Goal: Find specific page/section: Find specific page/section

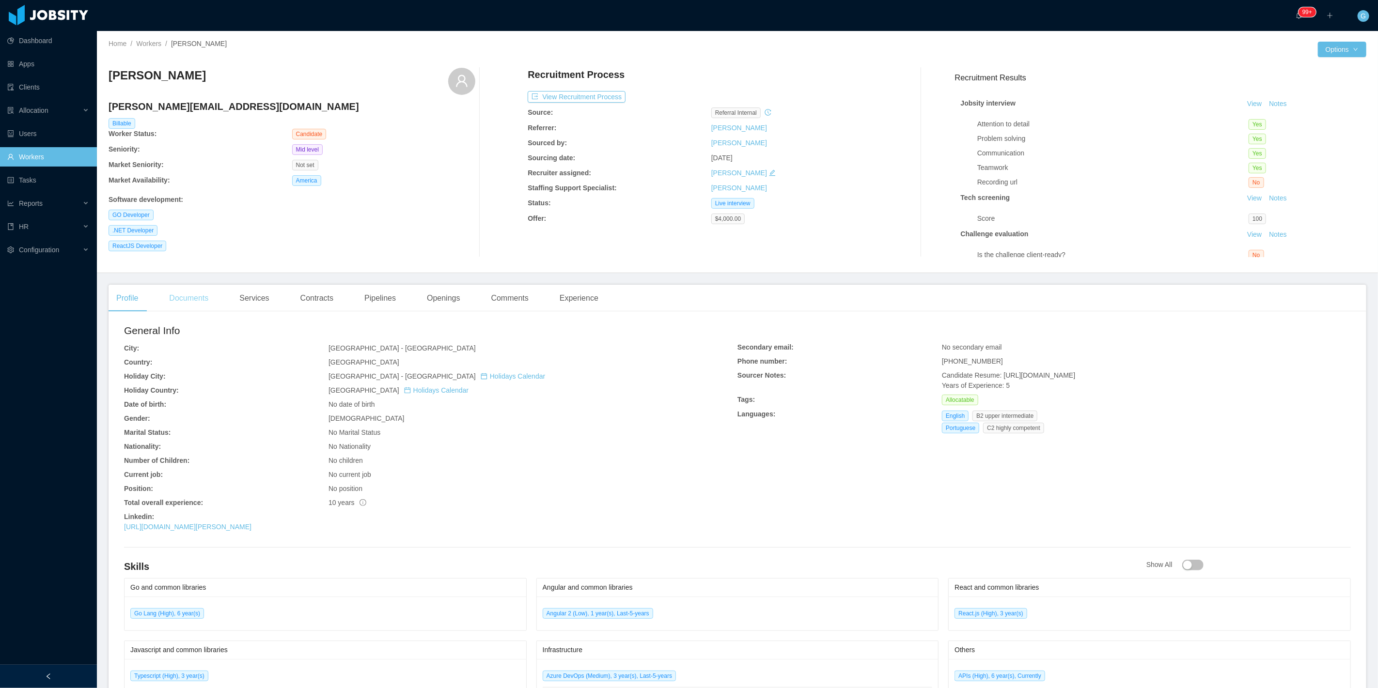
click at [189, 301] on div "Documents" at bounding box center [188, 298] width 55 height 27
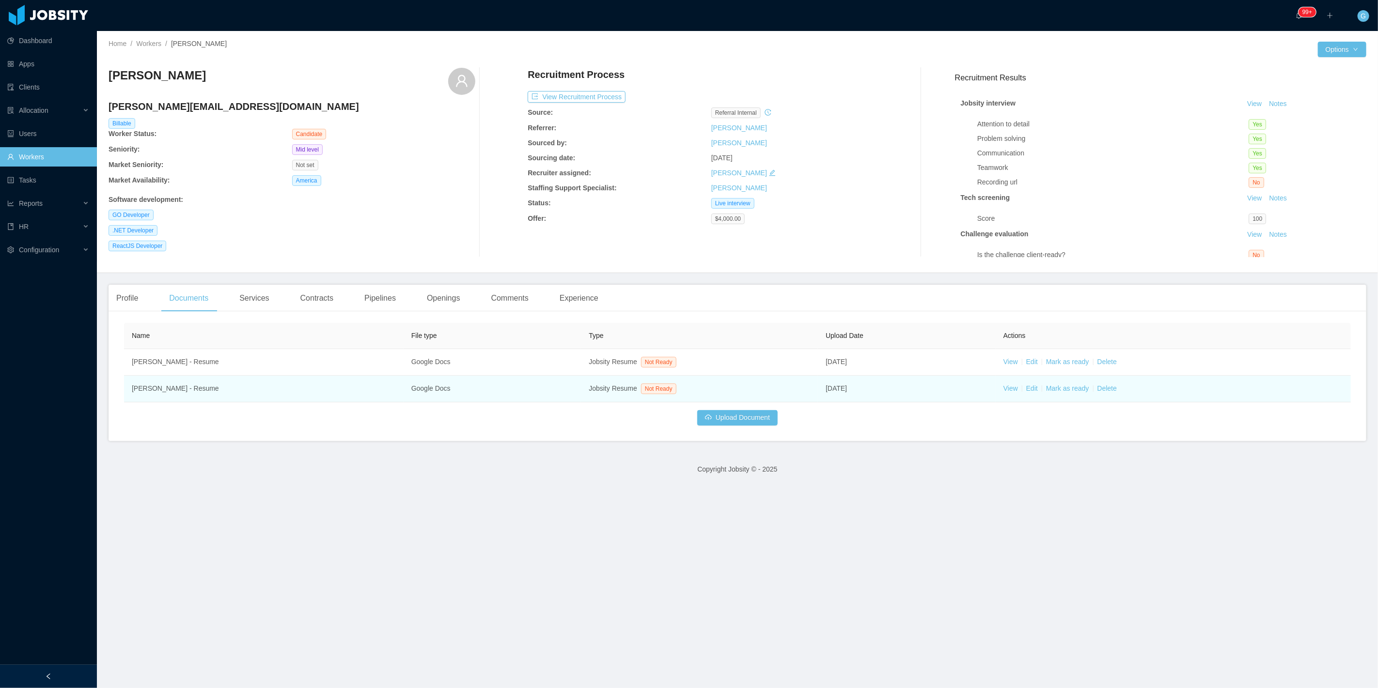
click at [1012, 389] on td "View Edit Mark as ready Delete" at bounding box center [1173, 389] width 355 height 27
click at [1006, 391] on link "View" at bounding box center [1010, 389] width 15 height 8
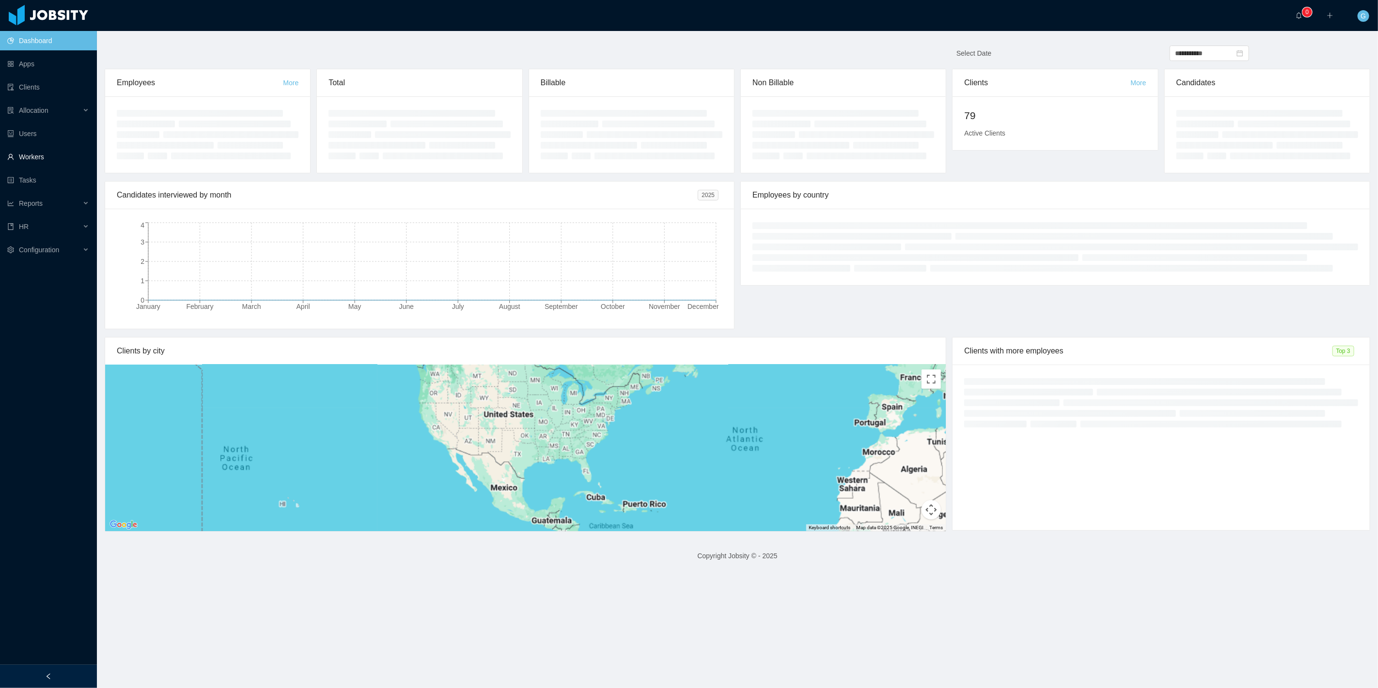
click at [34, 158] on link "Workers" at bounding box center [48, 156] width 82 height 19
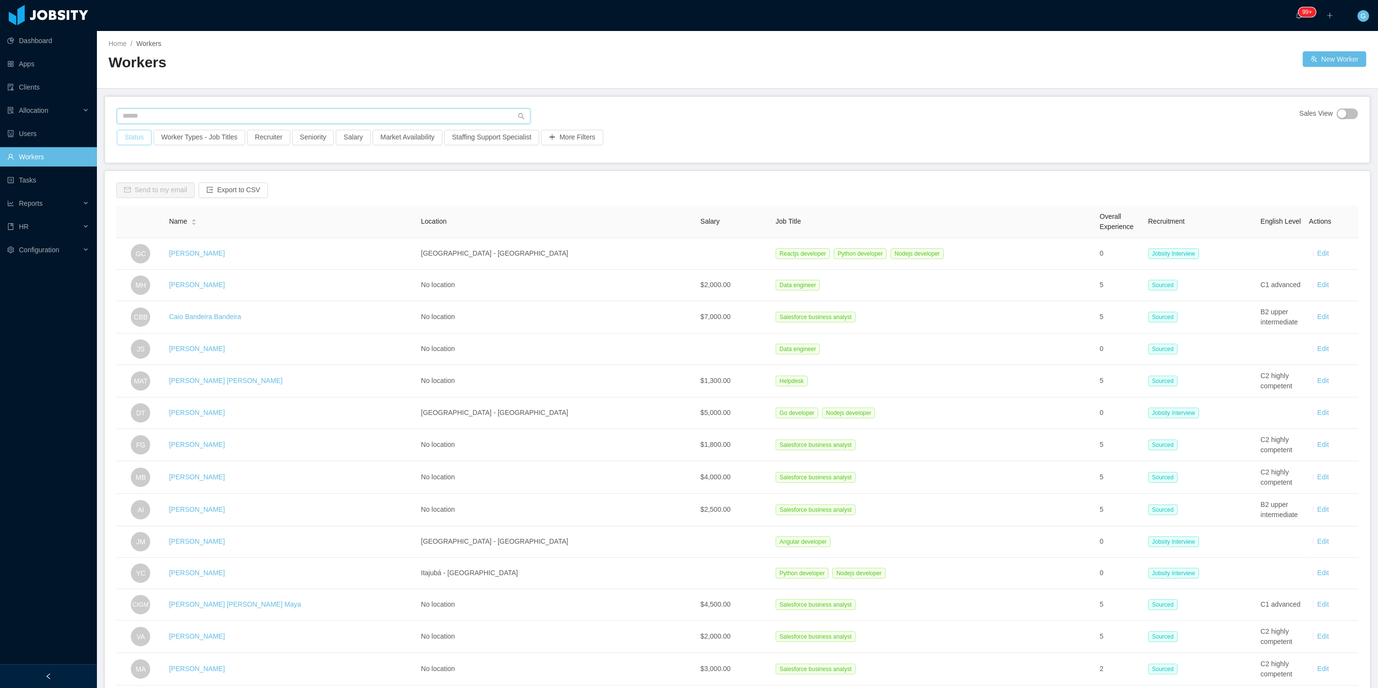
click at [136, 112] on input "text" at bounding box center [324, 117] width 414 height 16
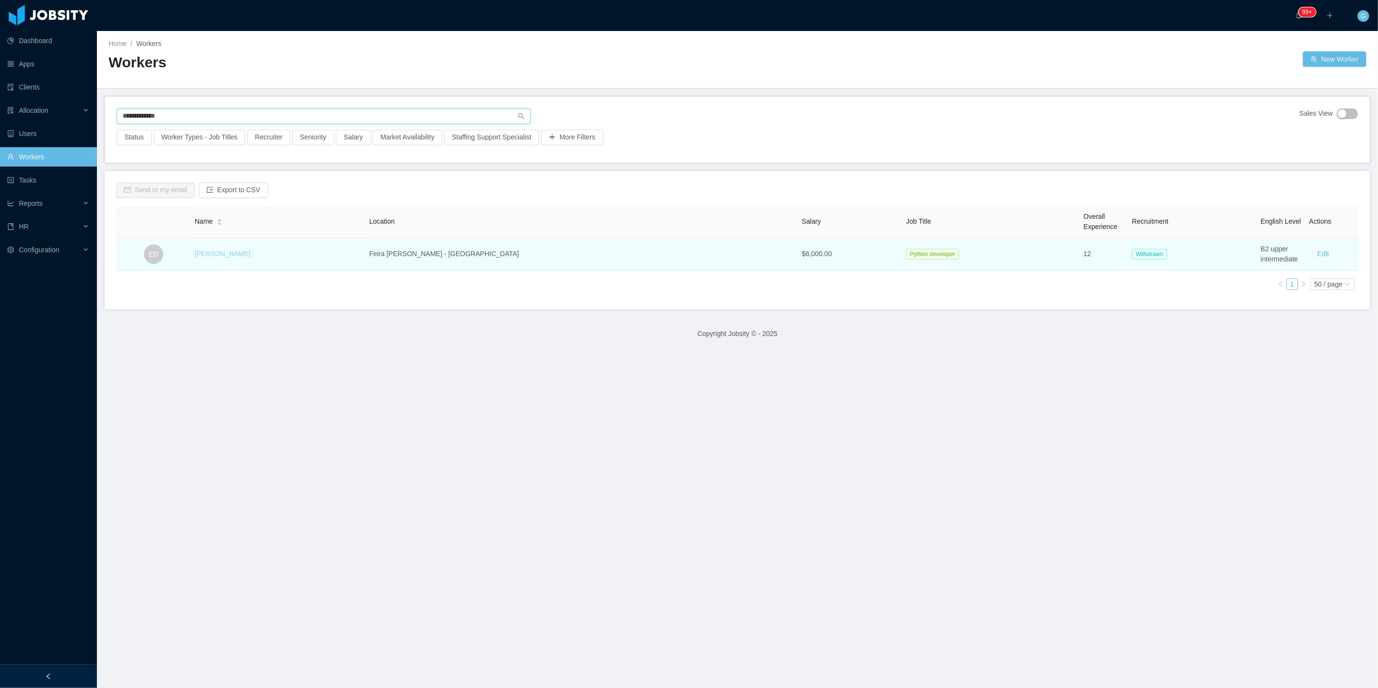
type input "**********"
click at [241, 252] on link "[PERSON_NAME]" at bounding box center [223, 254] width 56 height 8
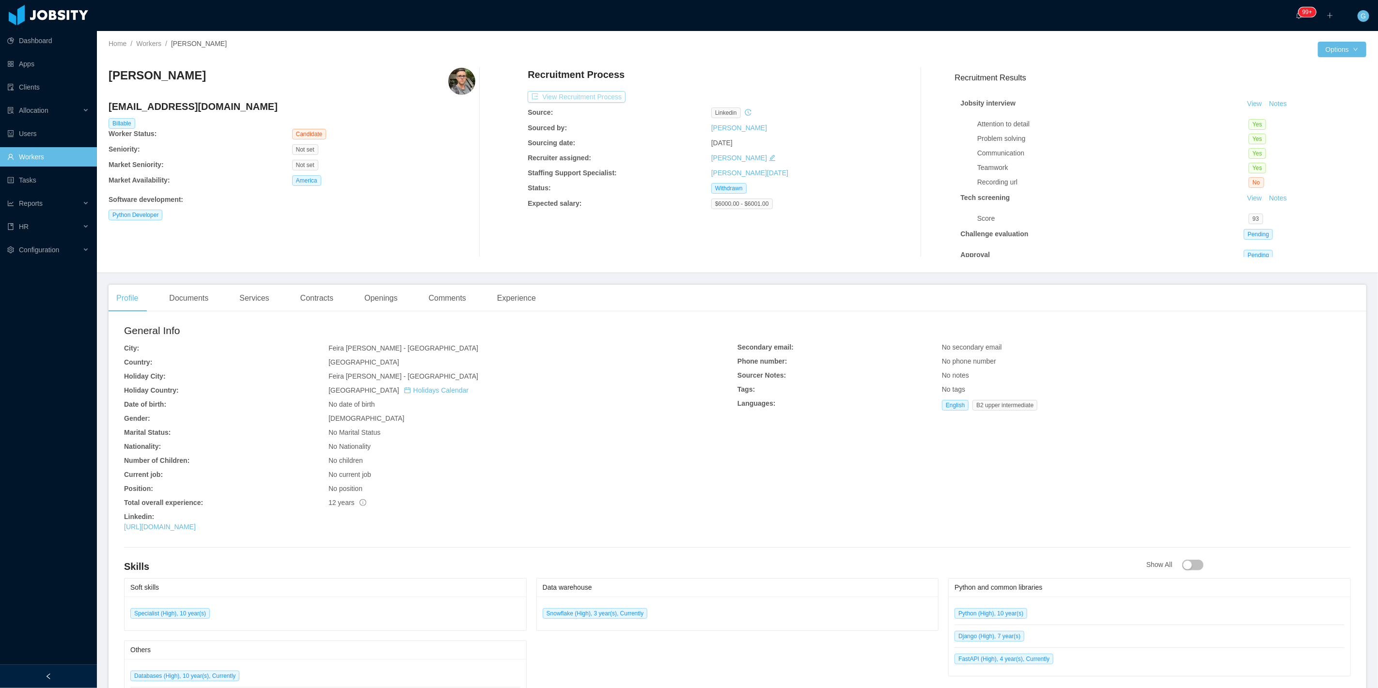
click at [578, 99] on button "View Recruitment Process" at bounding box center [577, 97] width 98 height 12
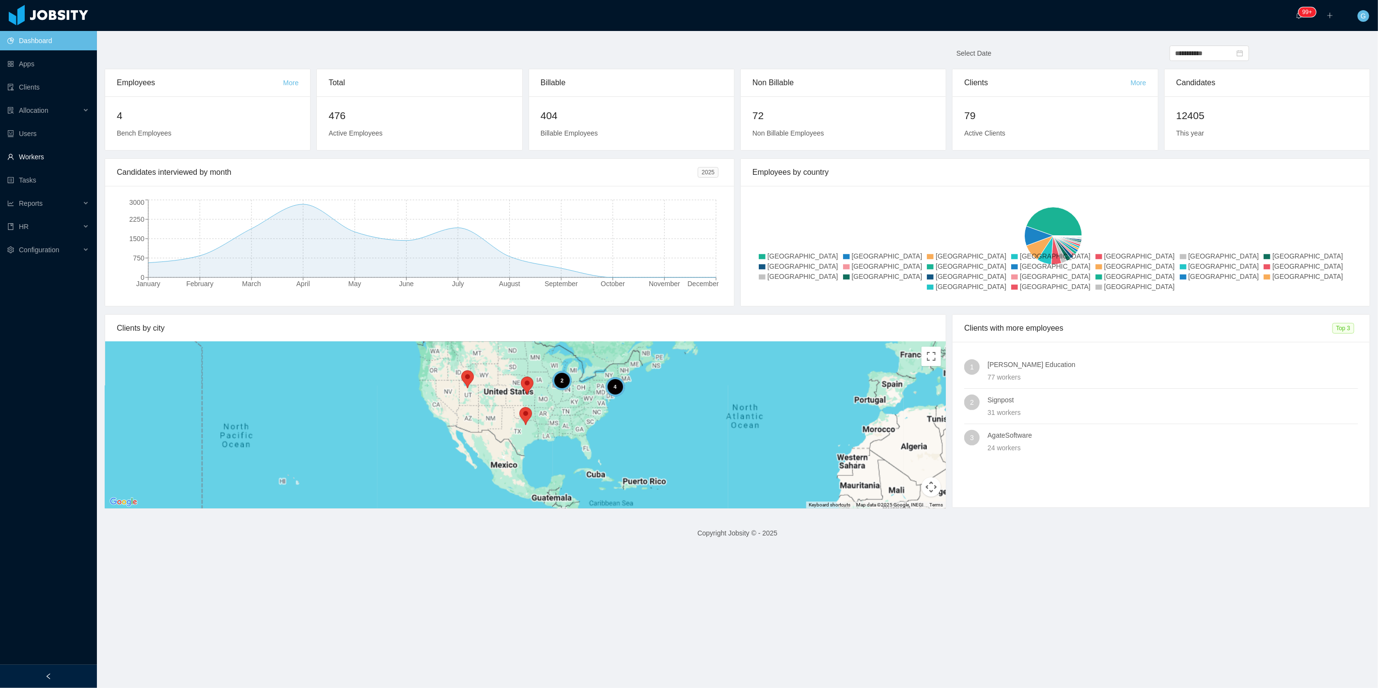
click at [53, 154] on link "Workers" at bounding box center [48, 156] width 82 height 19
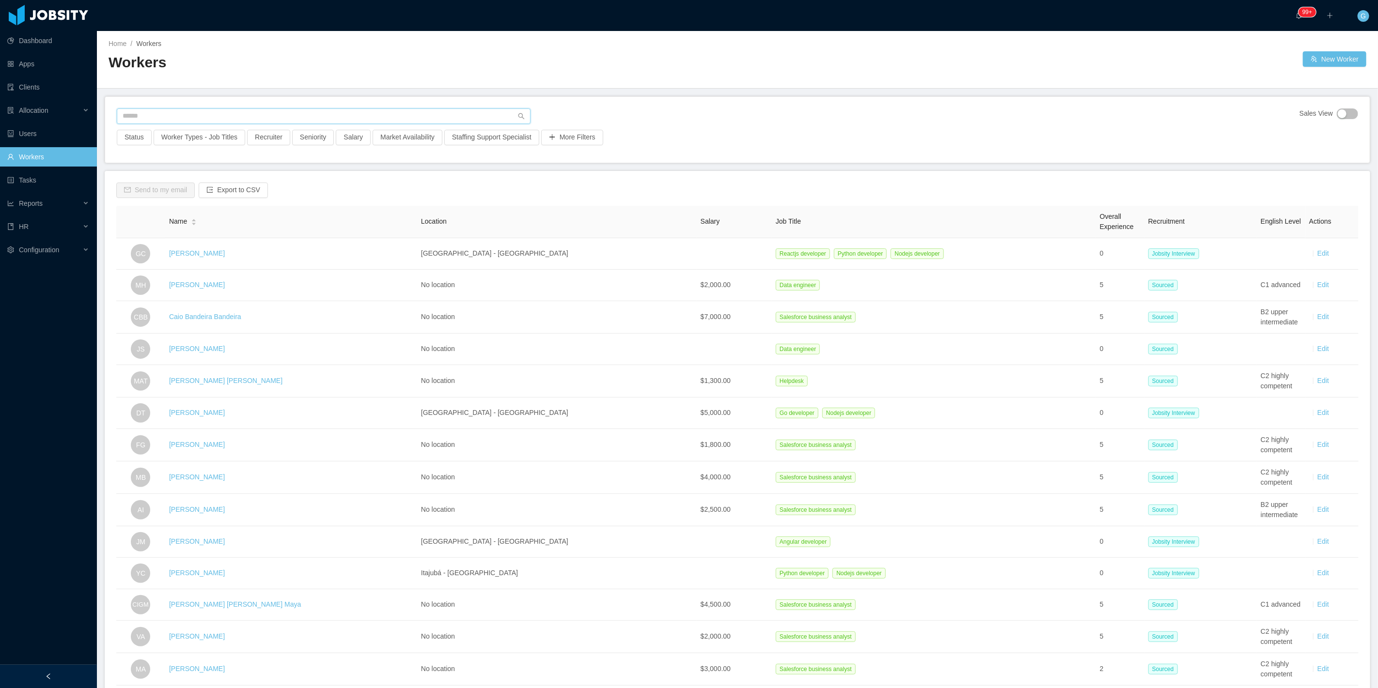
click at [153, 114] on input "text" at bounding box center [324, 117] width 414 height 16
paste input "**********"
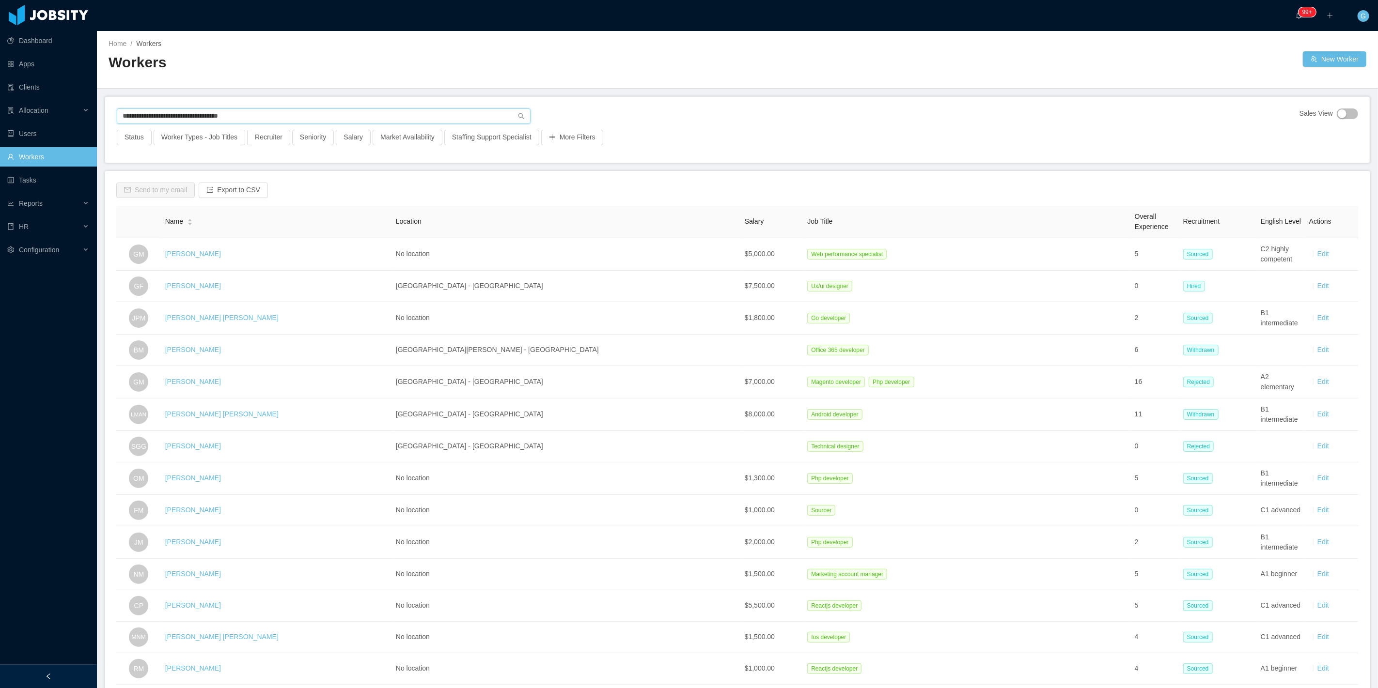
drag, startPoint x: 116, startPoint y: 141, endPoint x: 0, endPoint y: 164, distance: 118.5
click at [0, 164] on section "**********" at bounding box center [689, 344] width 1378 height 688
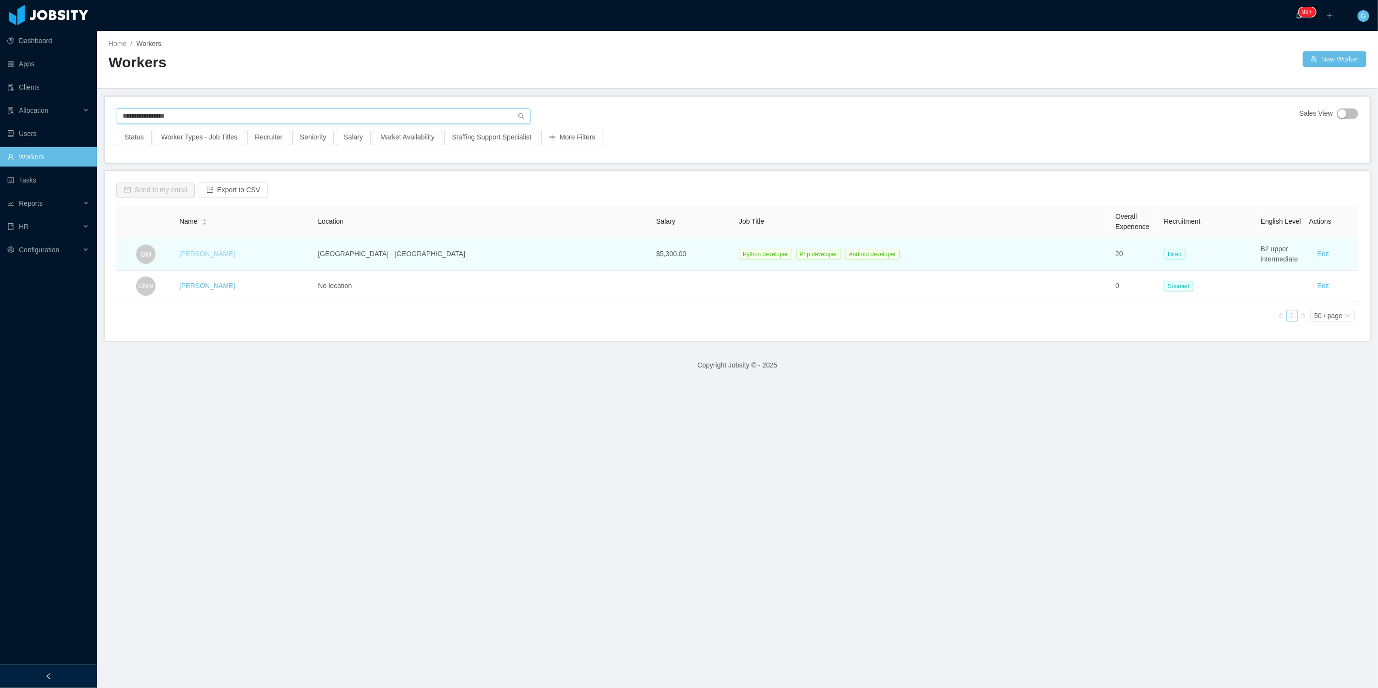
type input "**********"
click at [190, 257] on link "Guillermo Morales" at bounding box center [207, 254] width 56 height 8
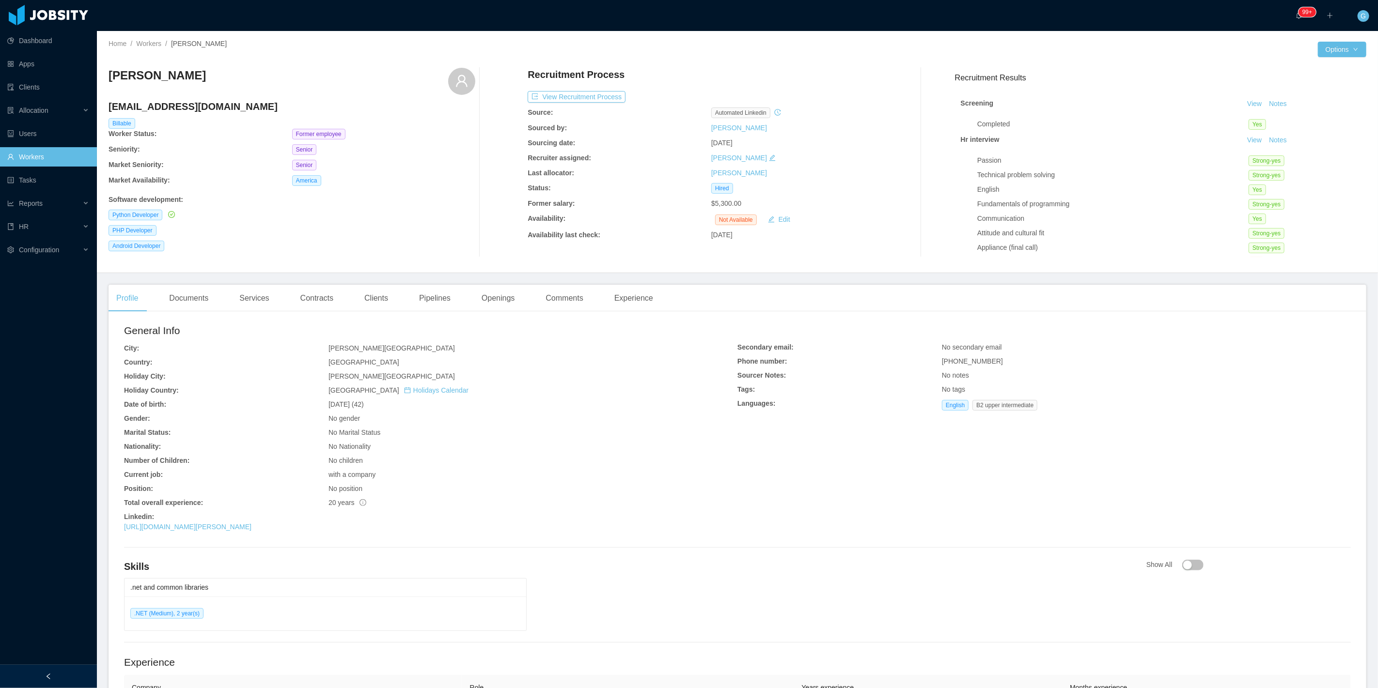
click at [292, 313] on div "Profile Documents Services Contracts Clients Pipelines Openings Comments Experi…" at bounding box center [738, 614] width 1258 height 659
drag, startPoint x: 318, startPoint y: 308, endPoint x: 328, endPoint y: 307, distance: 10.2
click at [325, 308] on div "Contracts" at bounding box center [317, 298] width 48 height 27
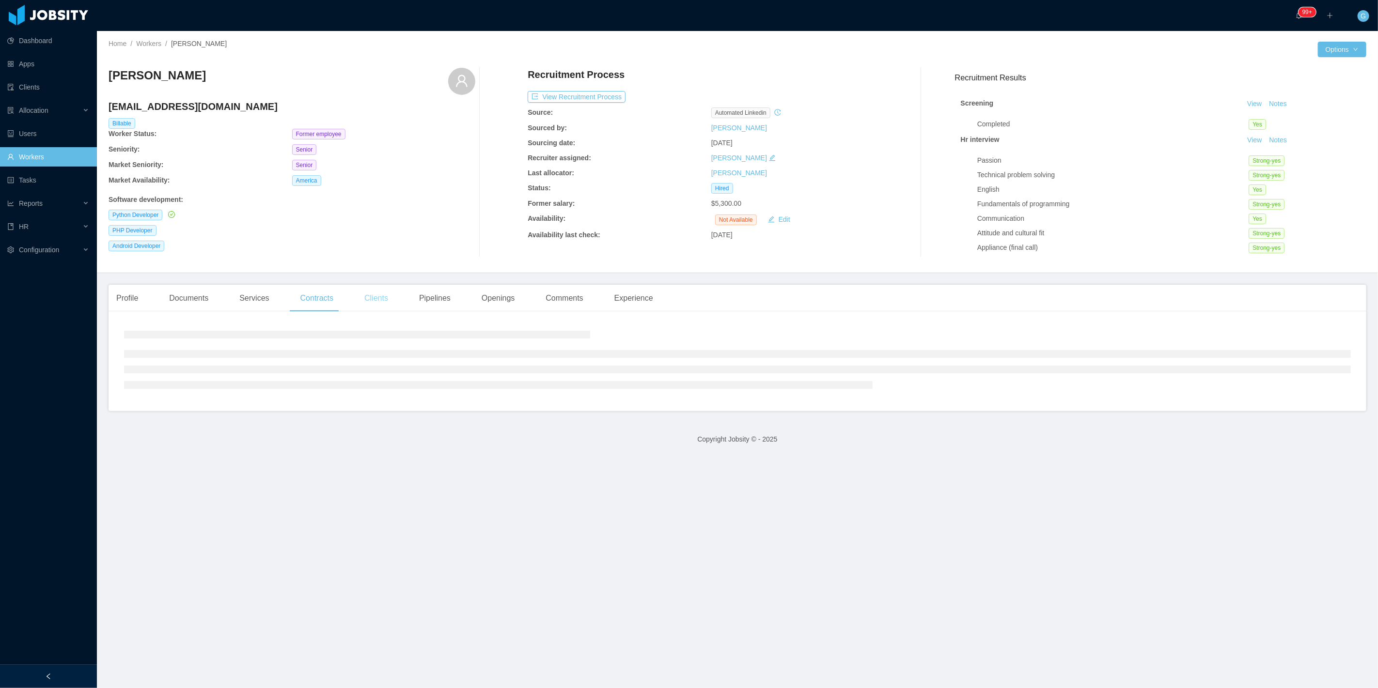
click at [357, 297] on div "Clients" at bounding box center [376, 298] width 39 height 27
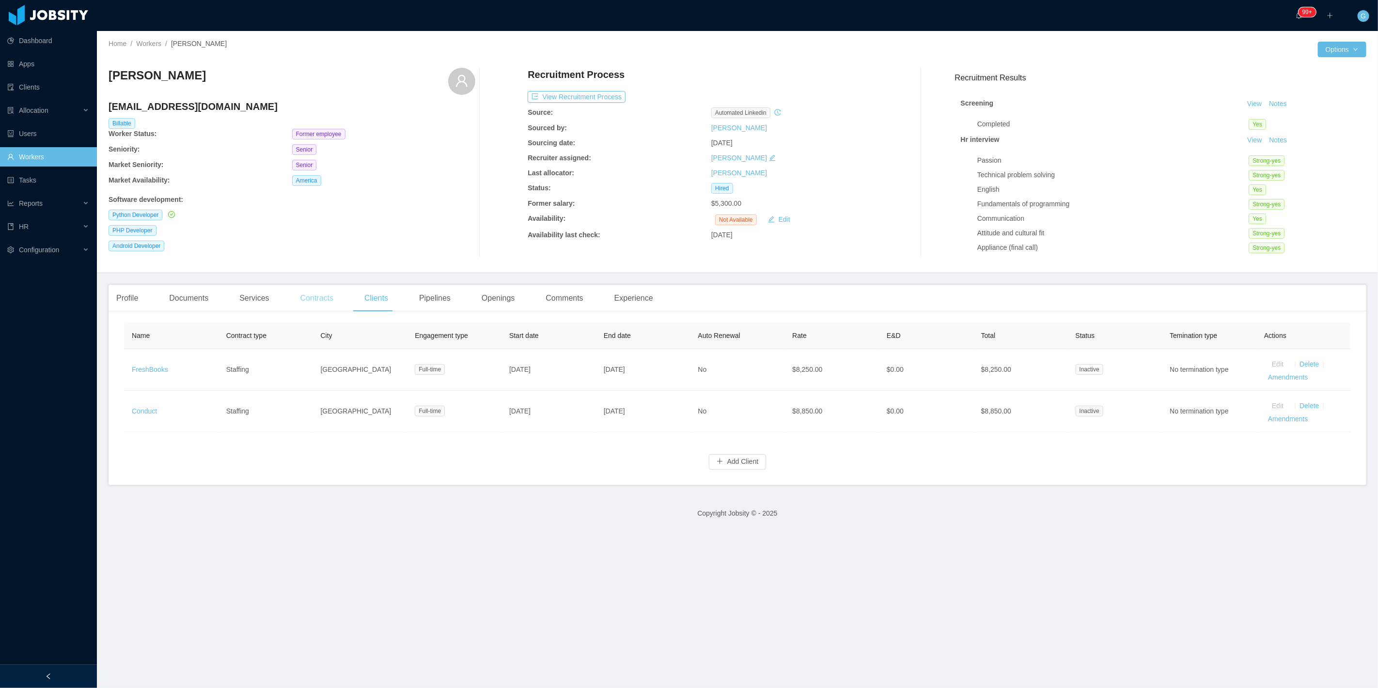
click at [309, 308] on div "Contracts" at bounding box center [317, 298] width 48 height 27
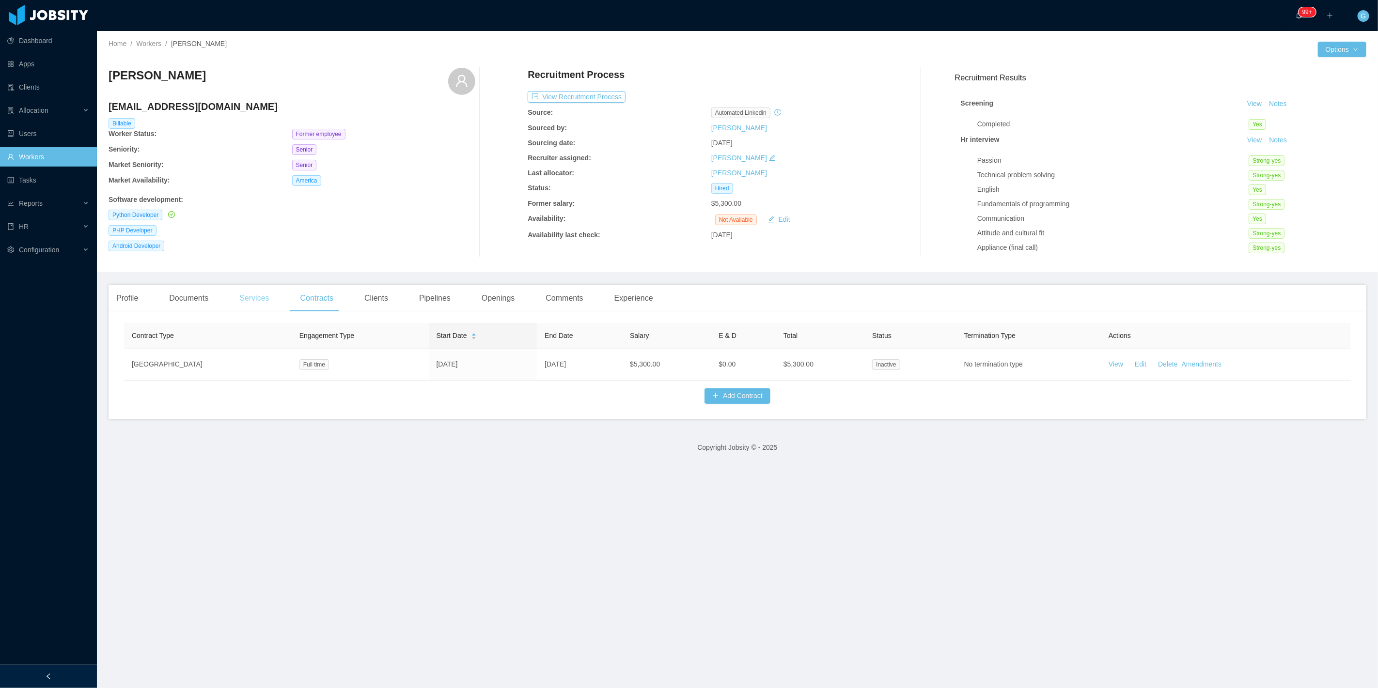
click at [252, 307] on div "Services" at bounding box center [254, 298] width 45 height 27
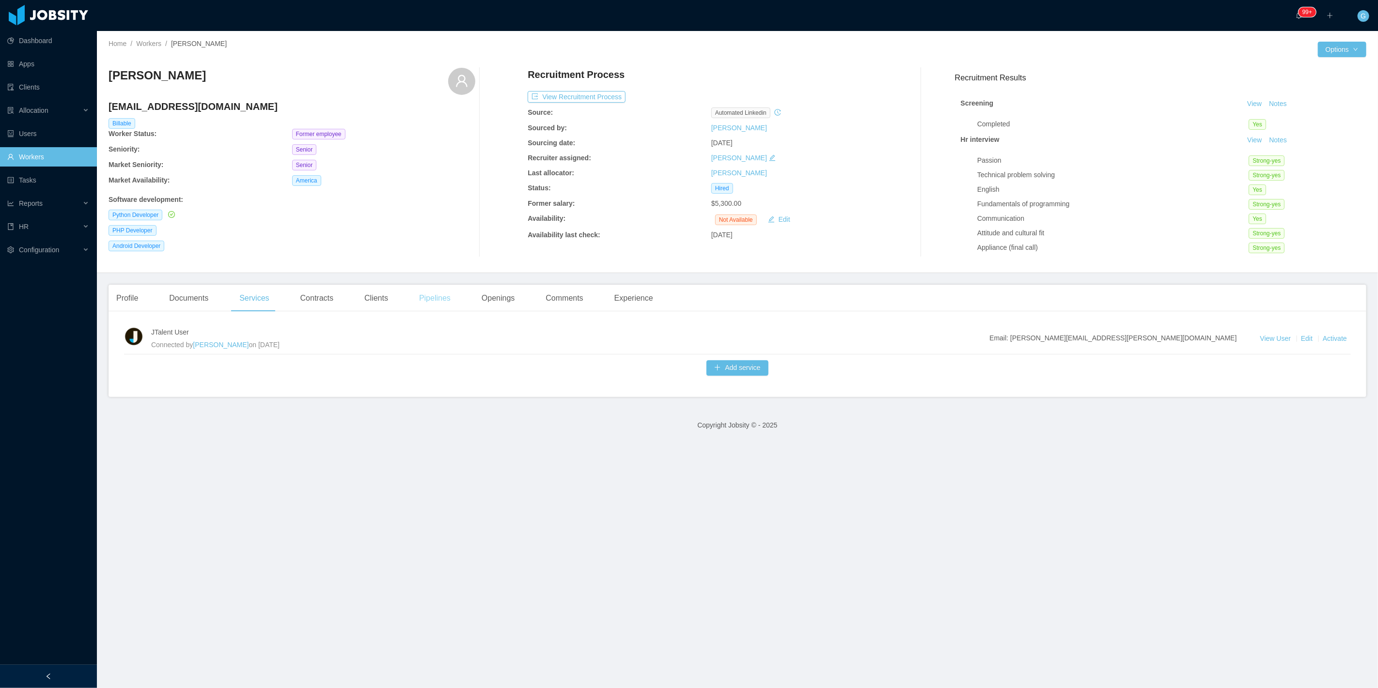
click at [412, 301] on div "Pipelines" at bounding box center [434, 298] width 47 height 27
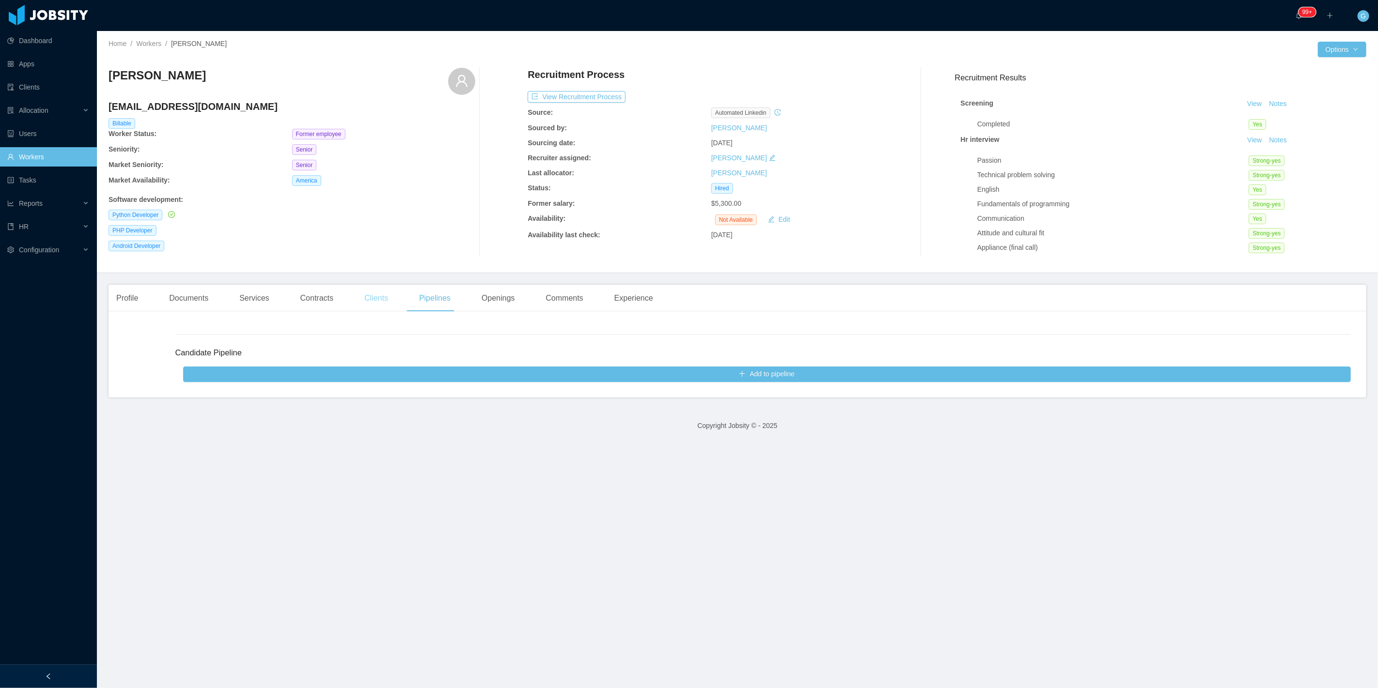
click at [370, 301] on div "Clients" at bounding box center [376, 298] width 39 height 27
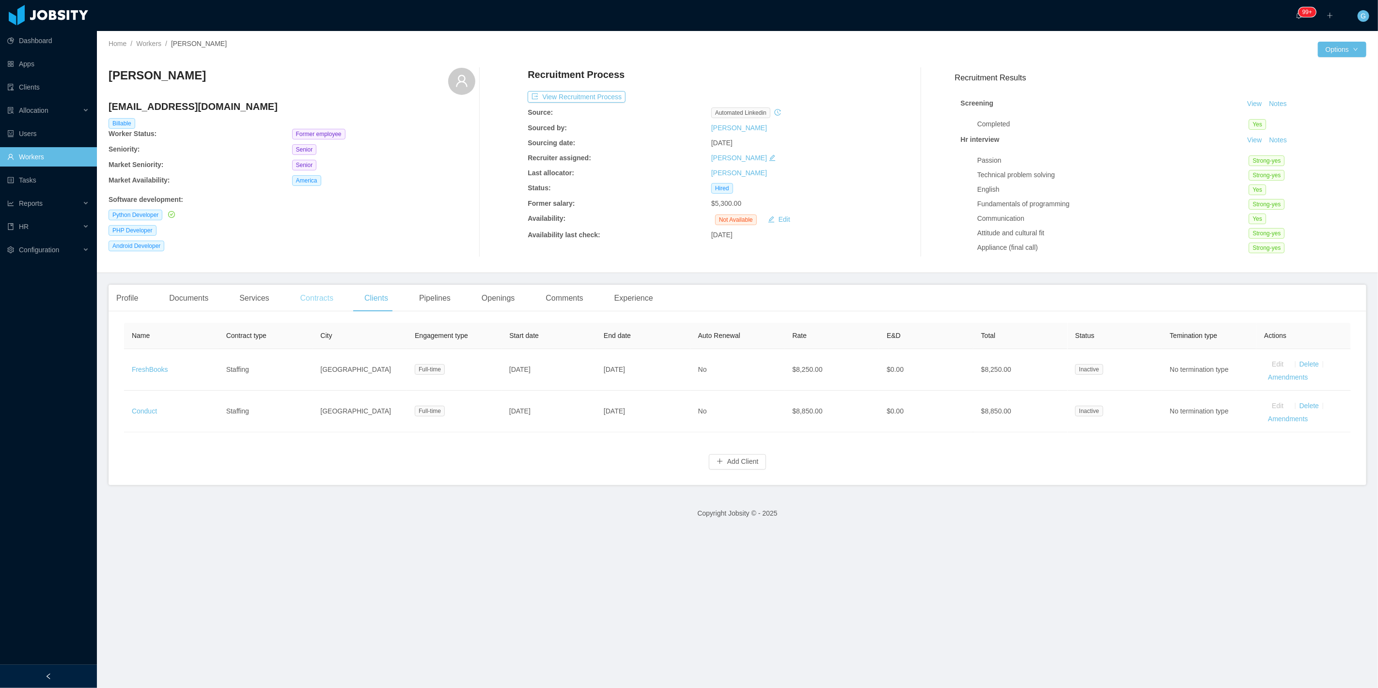
click at [320, 297] on div "Contracts" at bounding box center [317, 298] width 48 height 27
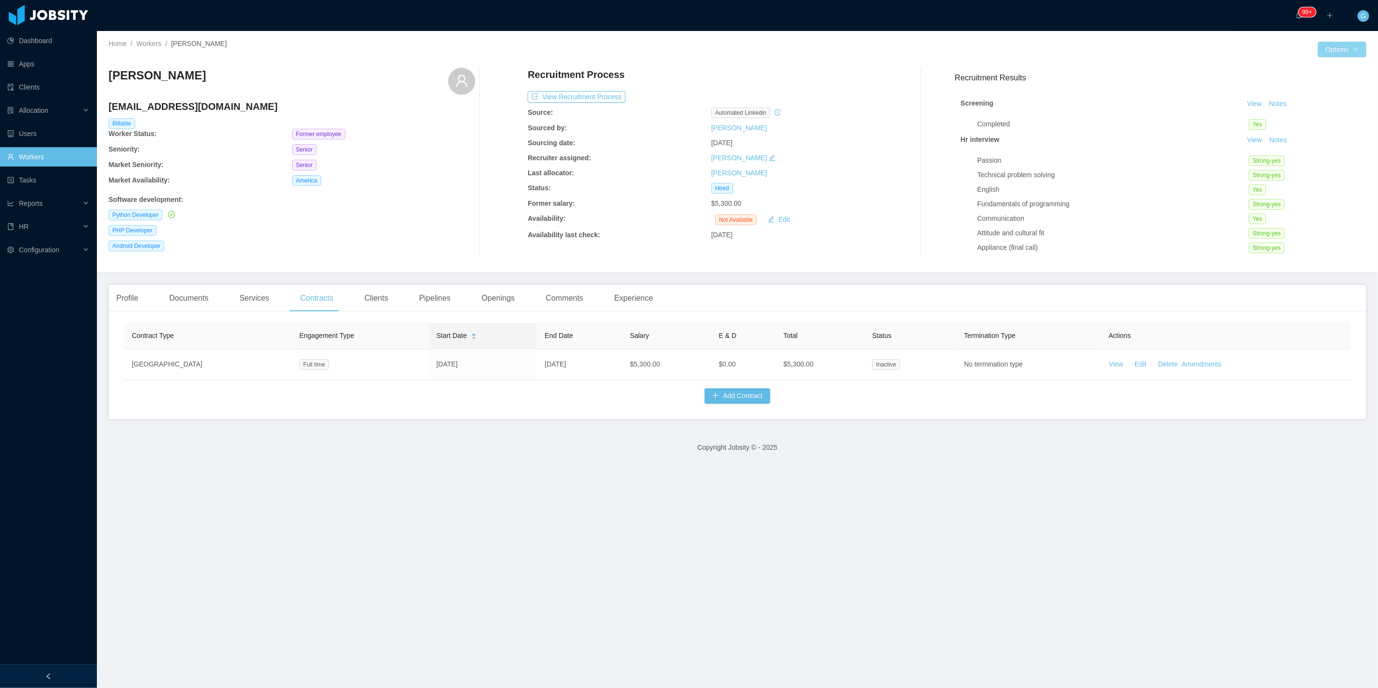
click at [1328, 49] on button "Options" at bounding box center [1342, 50] width 48 height 16
click at [1303, 153] on div "Passion Strong-yes Technical problem solving Strong-yes English Yes Fundamental…" at bounding box center [1168, 210] width 383 height 116
click at [1323, 59] on div "Home / Workers / Guillermo Morales / Options Guillermo Morales guilleccep@gmail…" at bounding box center [737, 152] width 1281 height 242
click at [1323, 47] on button "Options" at bounding box center [1342, 50] width 48 height 16
click at [1322, 151] on button "Worker File" at bounding box center [1314, 152] width 61 height 16
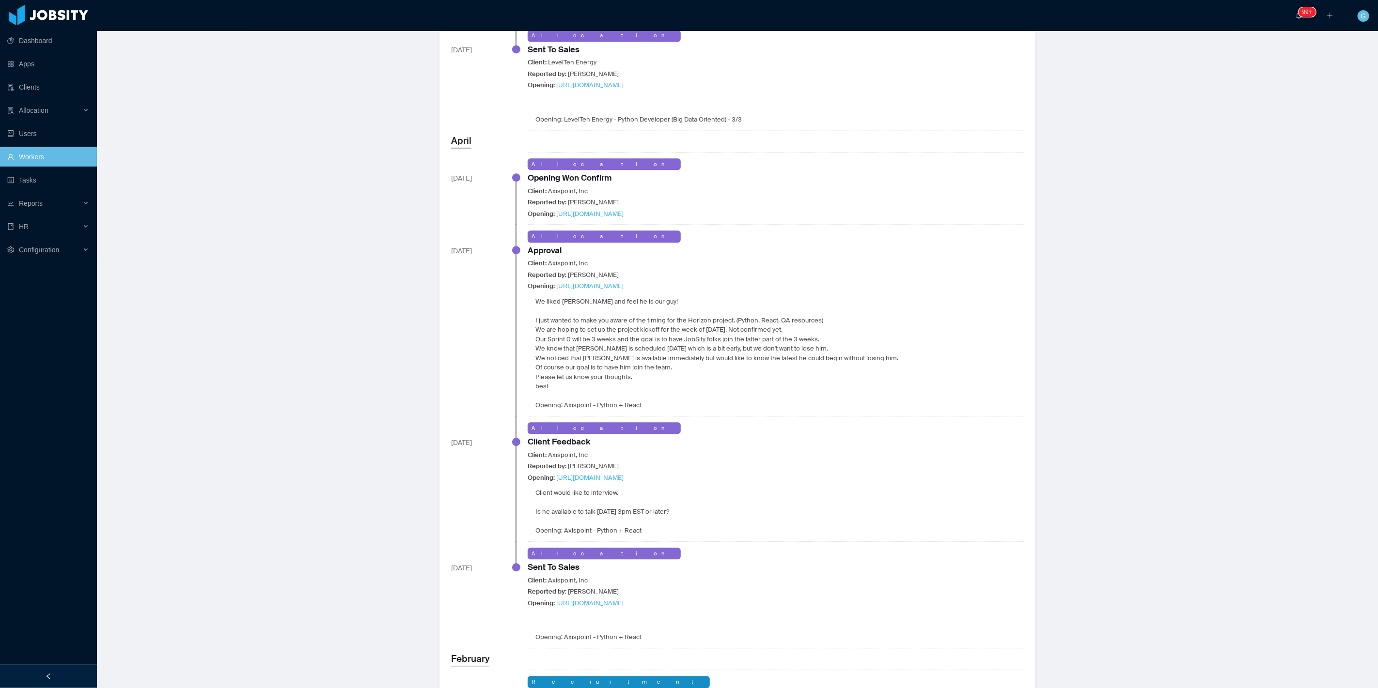
scroll to position [1830, 0]
